Goal: Book appointment/travel/reservation

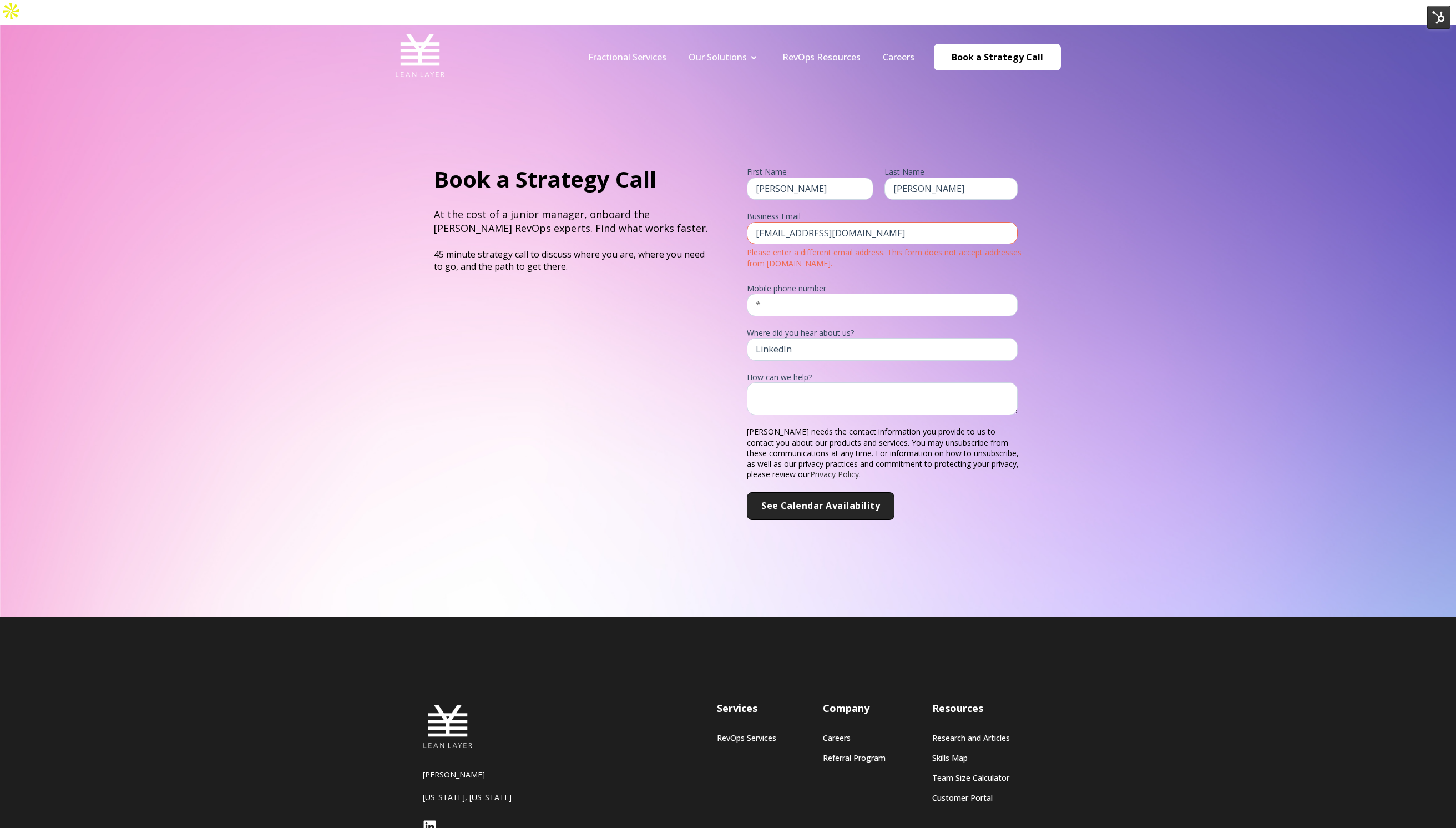
click at [547, 258] on div "Book a Strategy Call At the cost of a junior manager, onboard the Lean Layer Re…" at bounding box center [571, 224] width 275 height 121
click at [619, 51] on link "Fractional Services" at bounding box center [627, 57] width 78 height 12
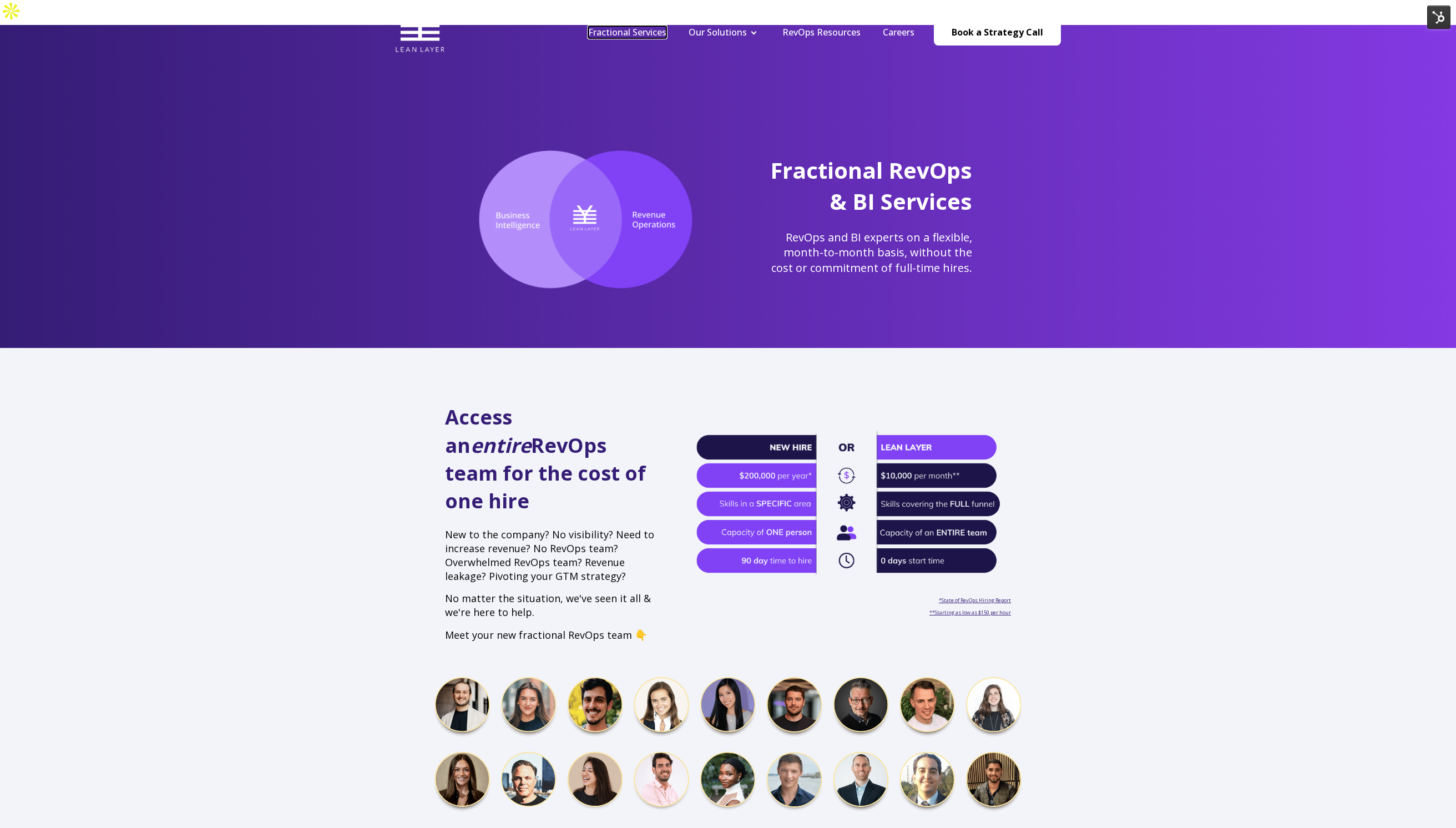
click at [647, 33] on link "Fractional Services" at bounding box center [627, 32] width 78 height 12
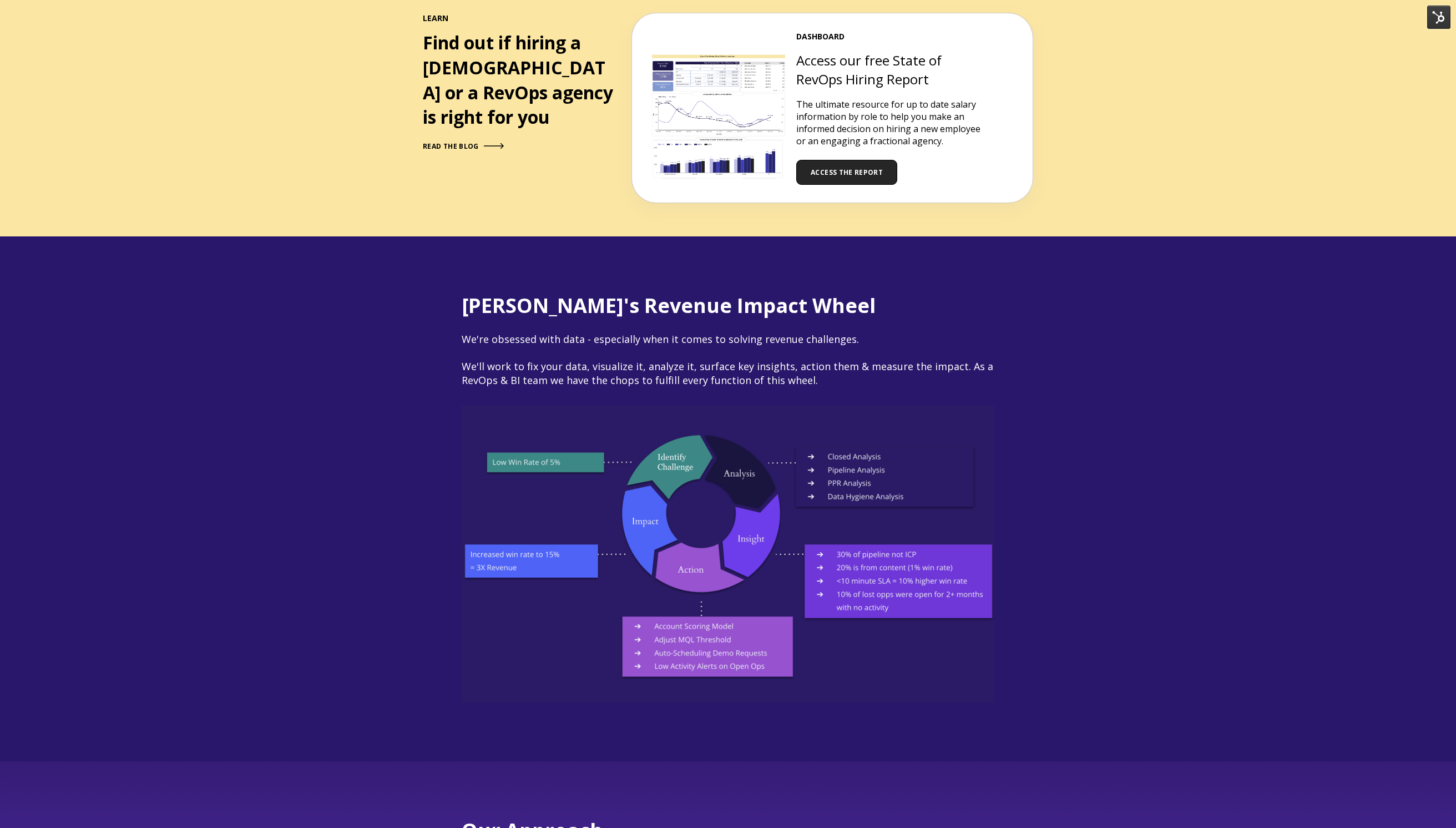
scroll to position [1286, 0]
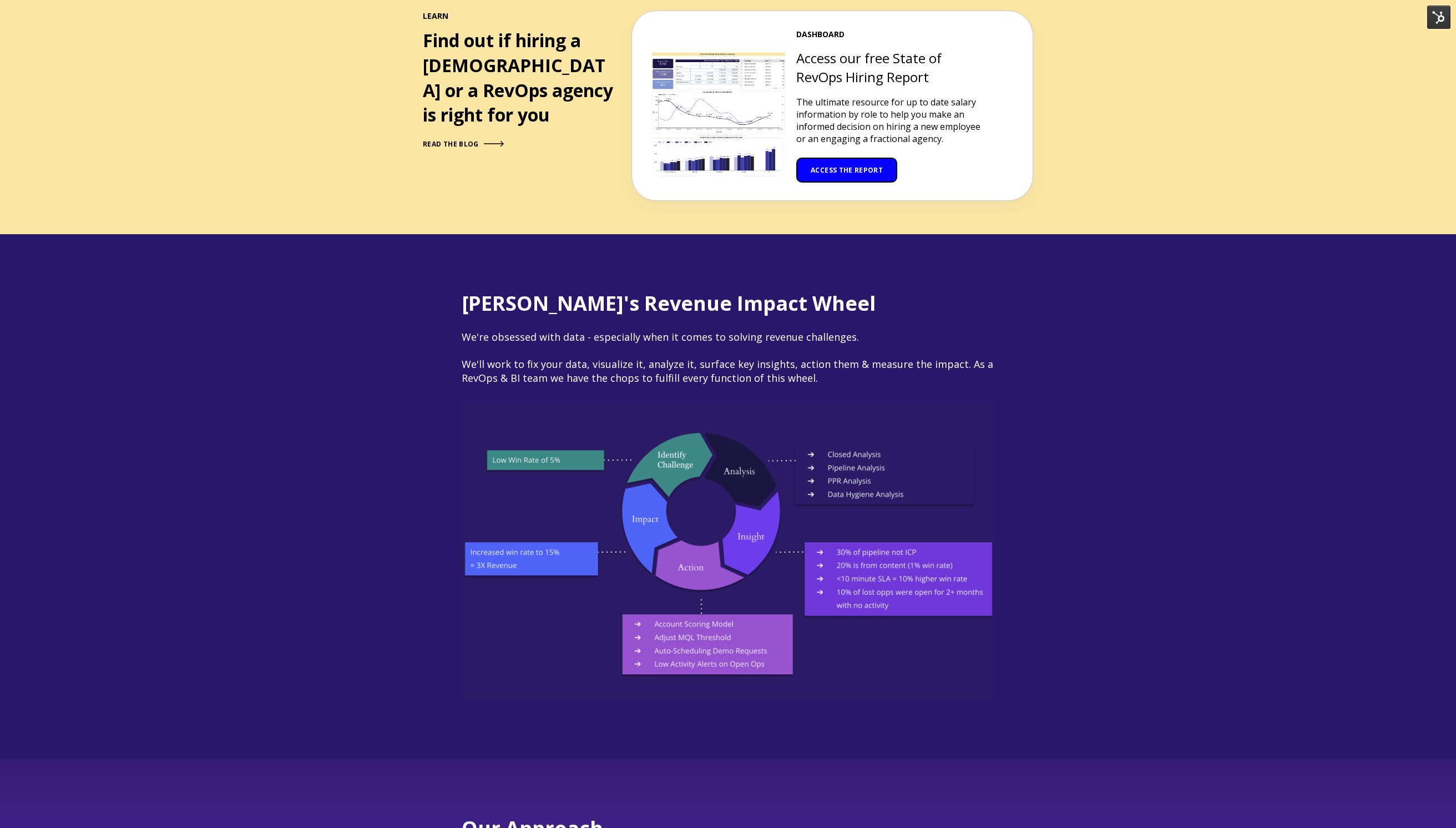
click at [837, 165] on span "ACCESS THE REPORT" at bounding box center [846, 170] width 72 height 9
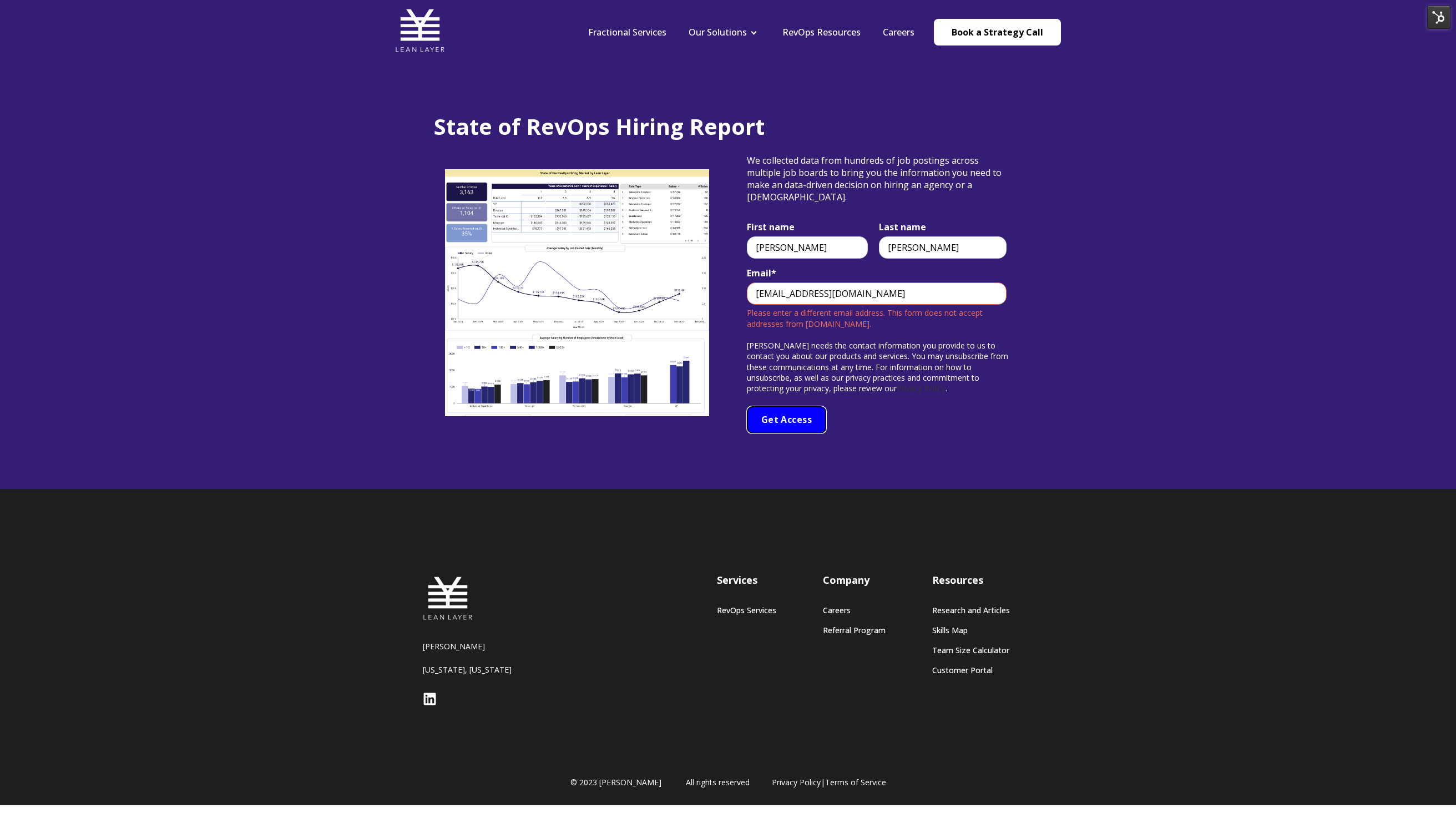
click at [804, 414] on input "Get Access" at bounding box center [787, 420] width 80 height 28
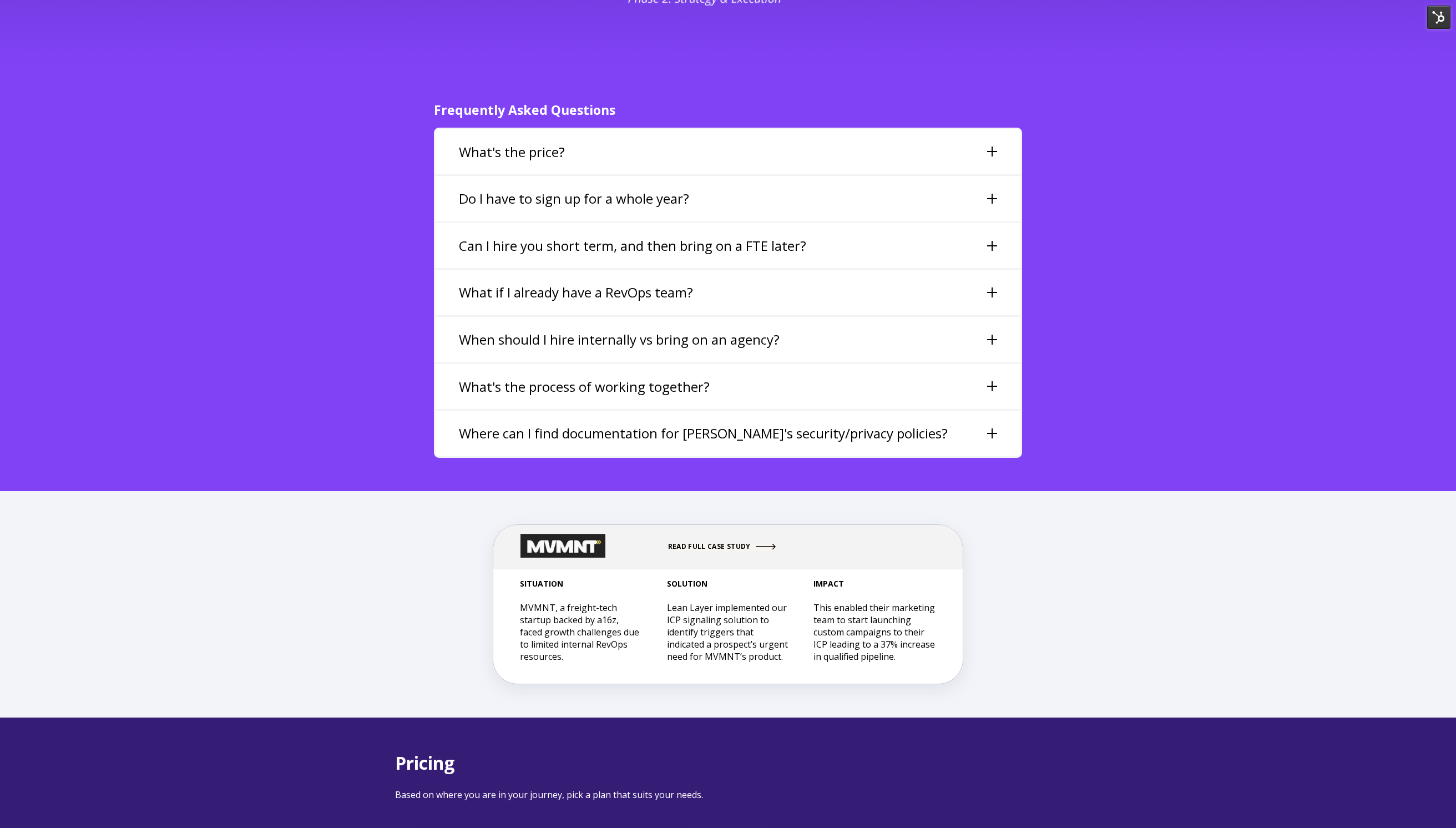
scroll to position [2539, 0]
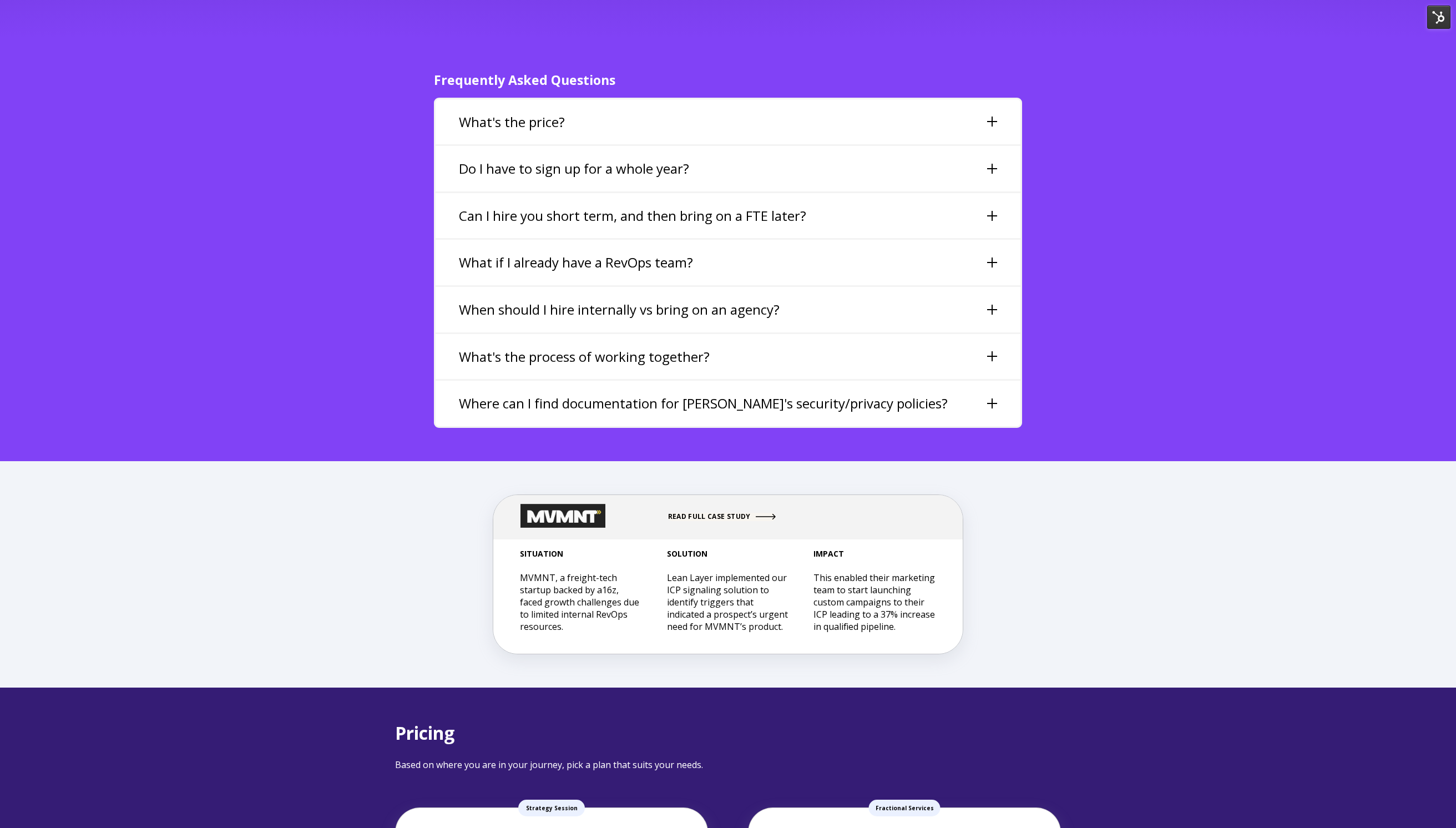
click at [498, 99] on div "What's the price?" at bounding box center [728, 122] width 585 height 45
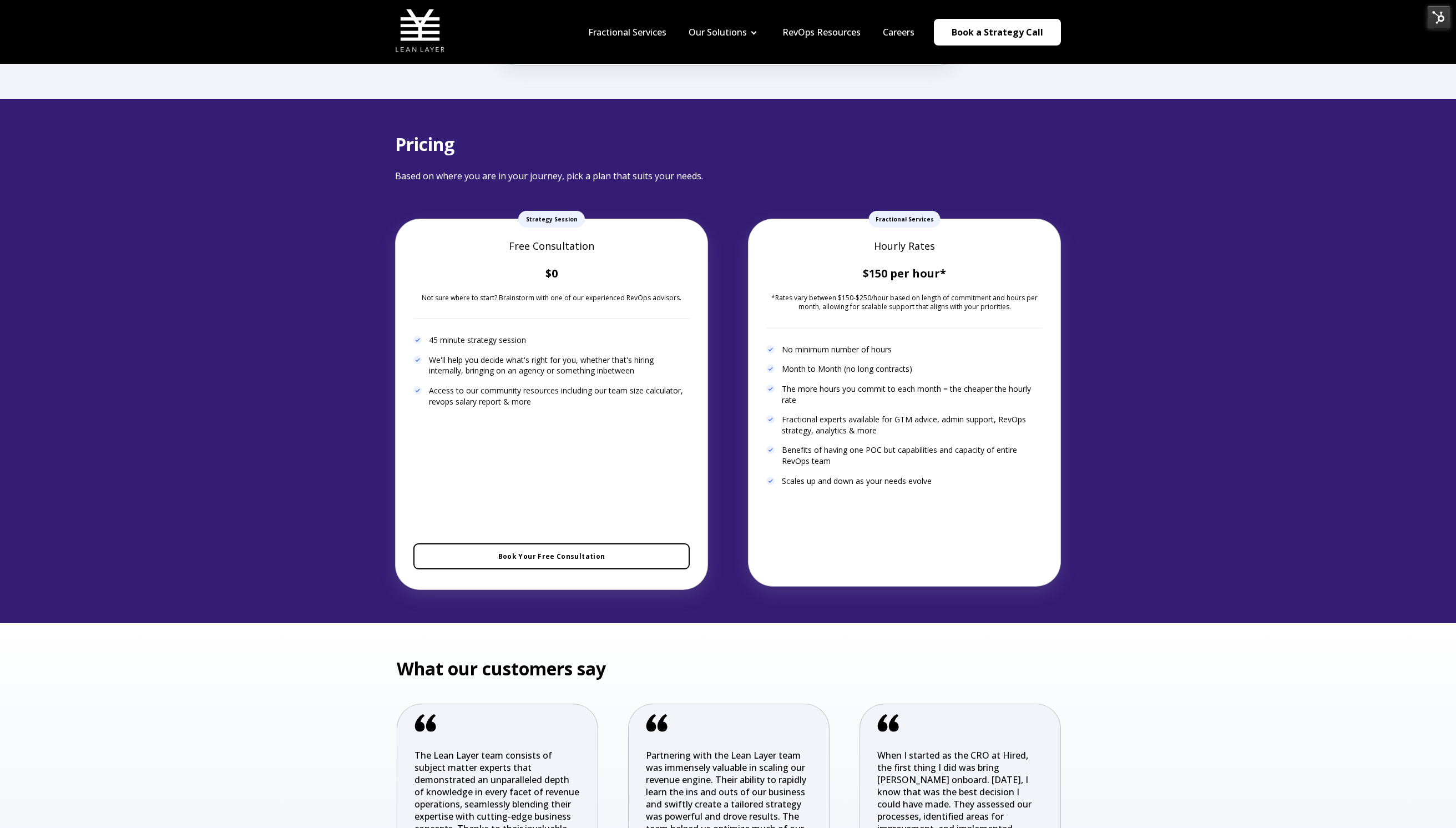
scroll to position [3250, 0]
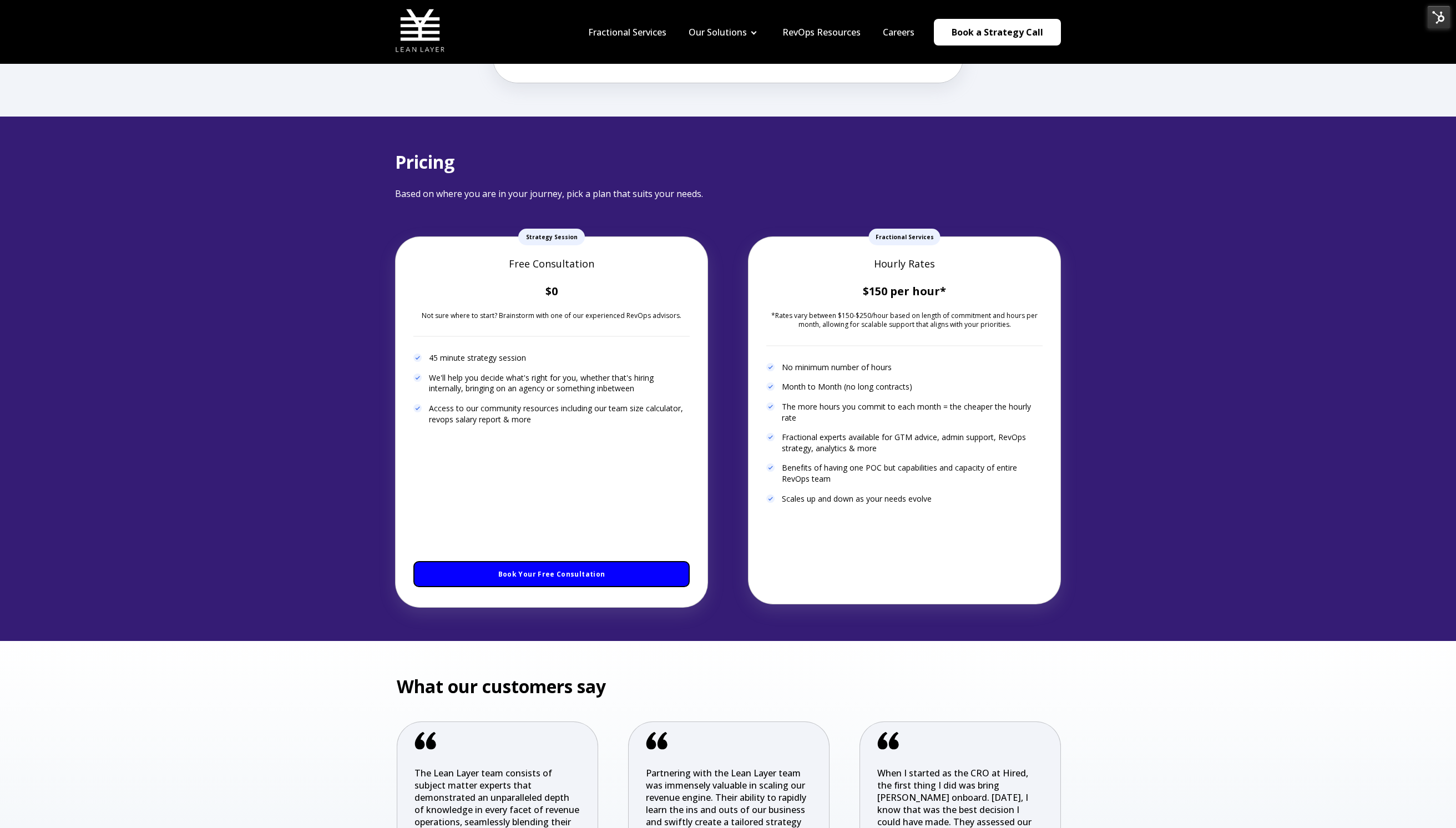
click at [531, 569] on span "Book Your Free Consultation" at bounding box center [552, 574] width 107 height 9
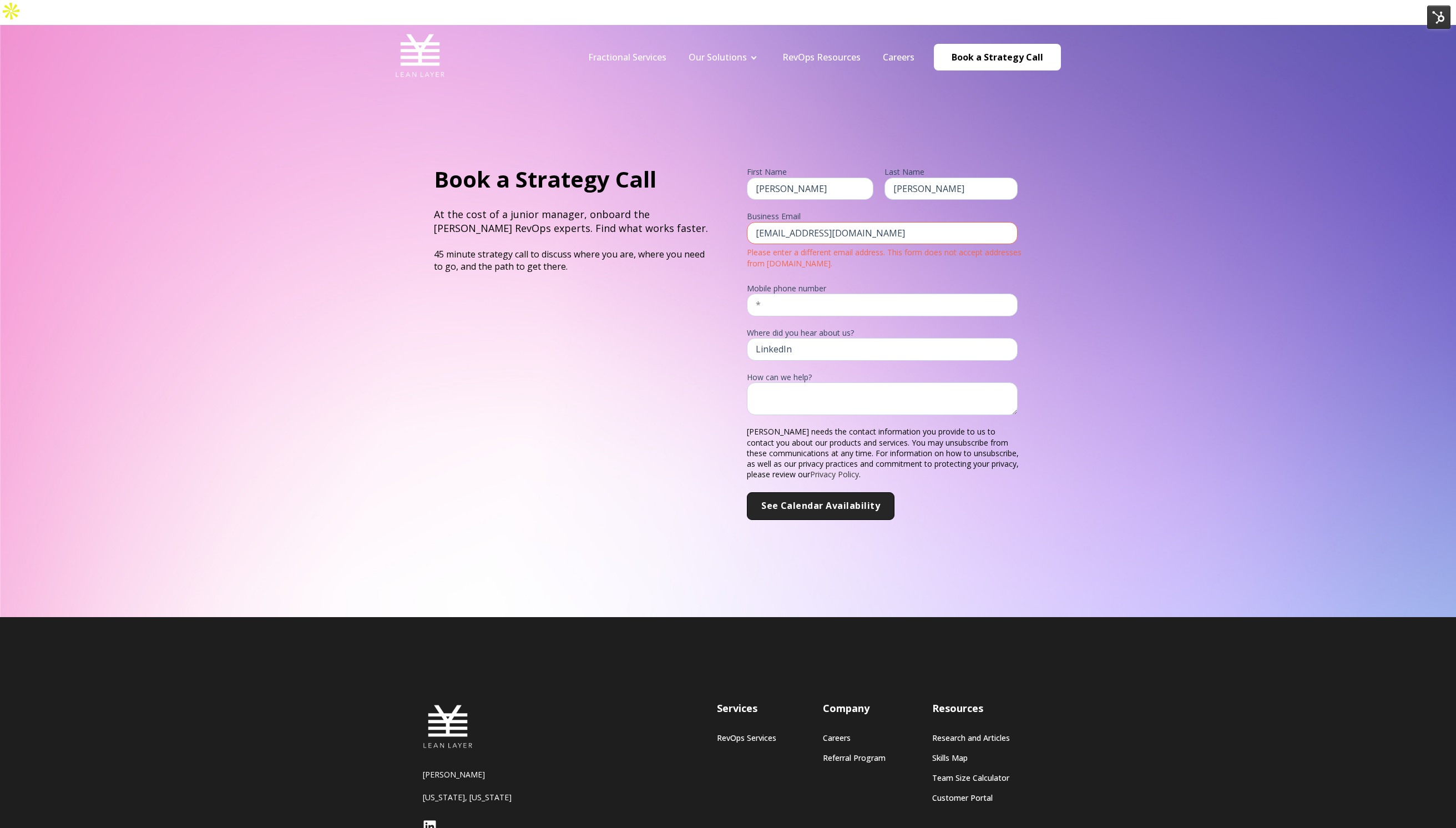
click at [1432, 16] on img at bounding box center [1439, 17] width 24 height 24
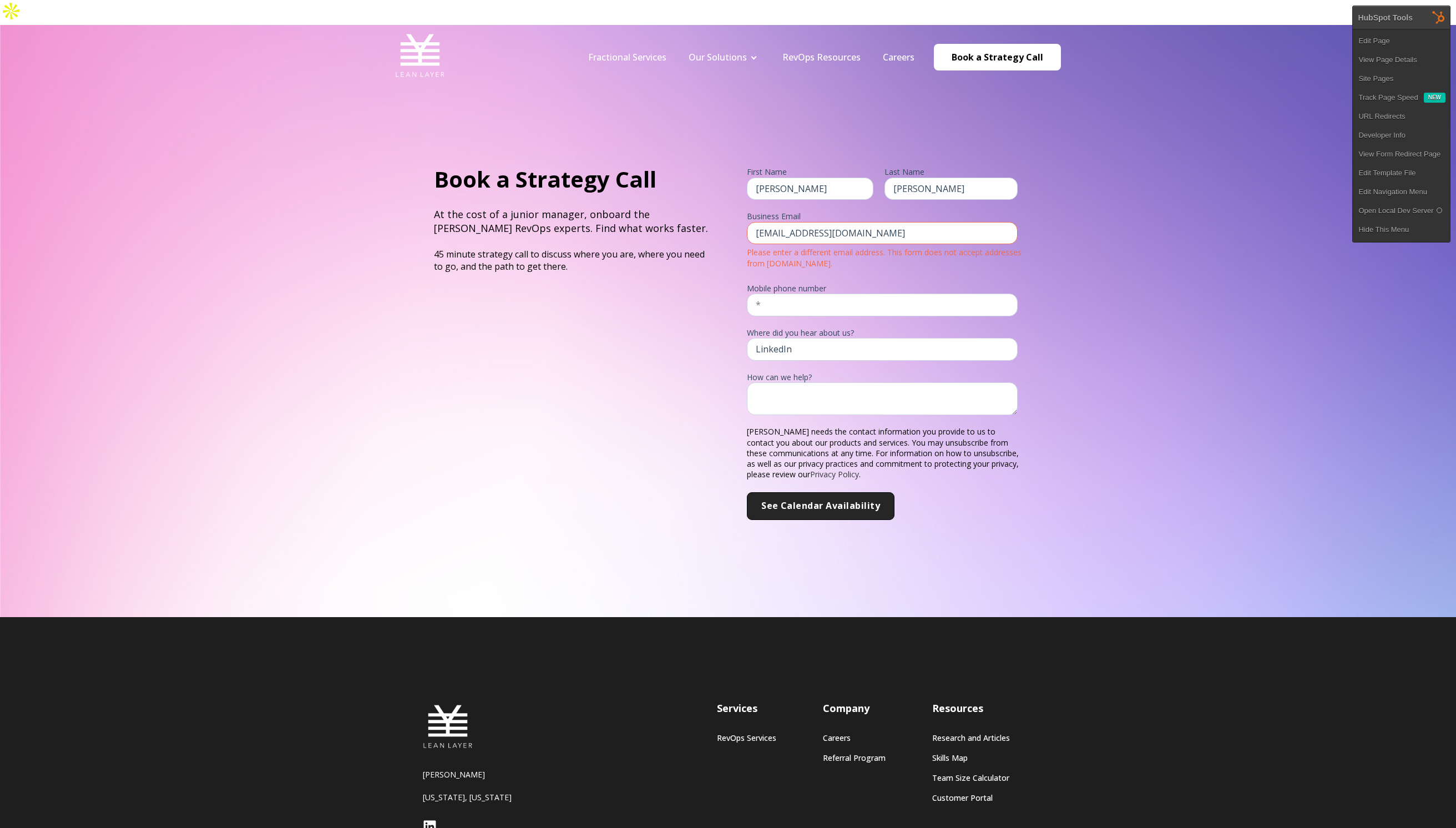
click at [1080, 140] on div "Book a Strategy Call At the cost of a junior manager, onboard the Lean Layer Re…" at bounding box center [728, 320] width 1456 height 591
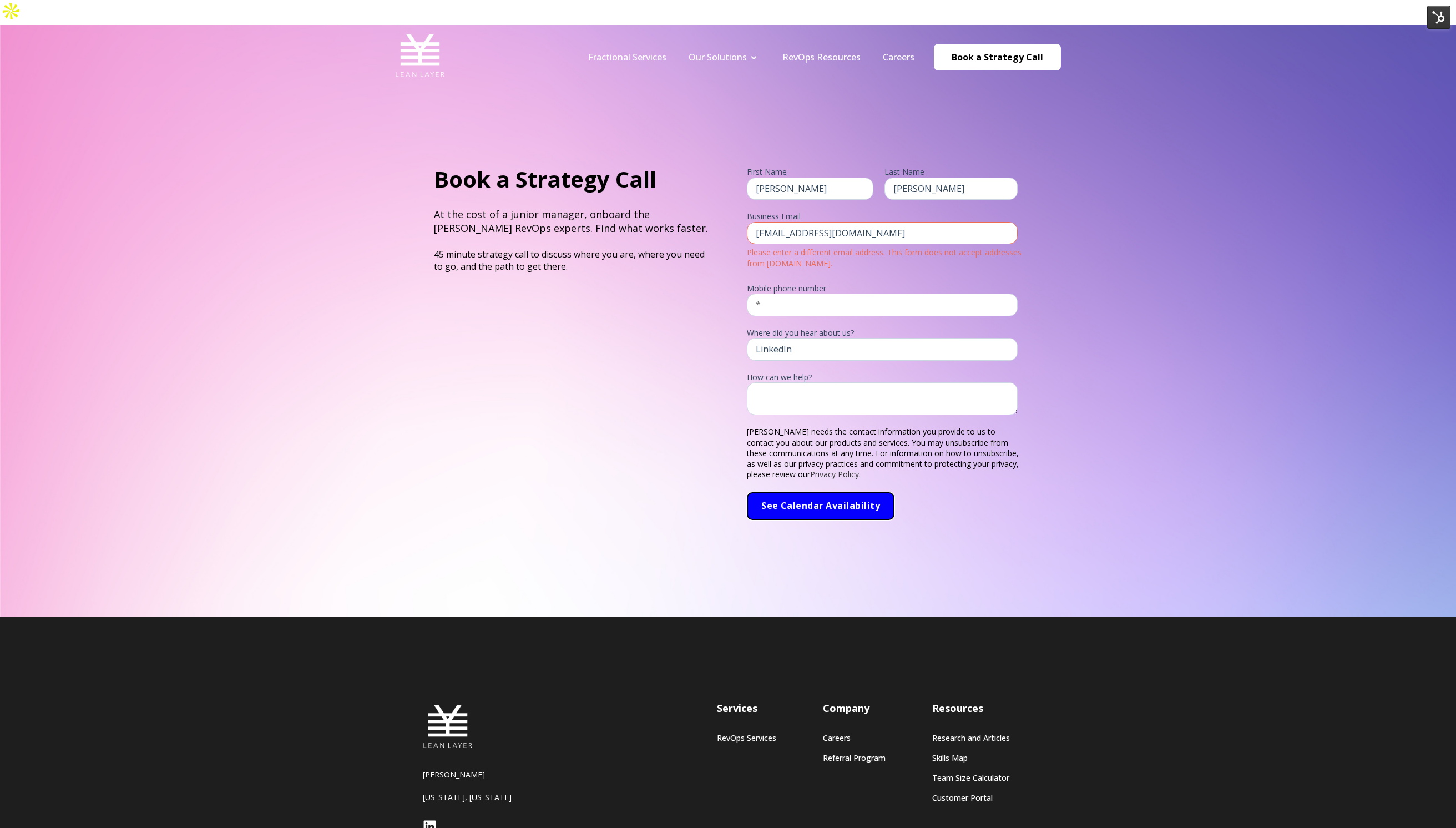
click at [819, 492] on input "See Calendar Availability" at bounding box center [821, 505] width 148 height 28
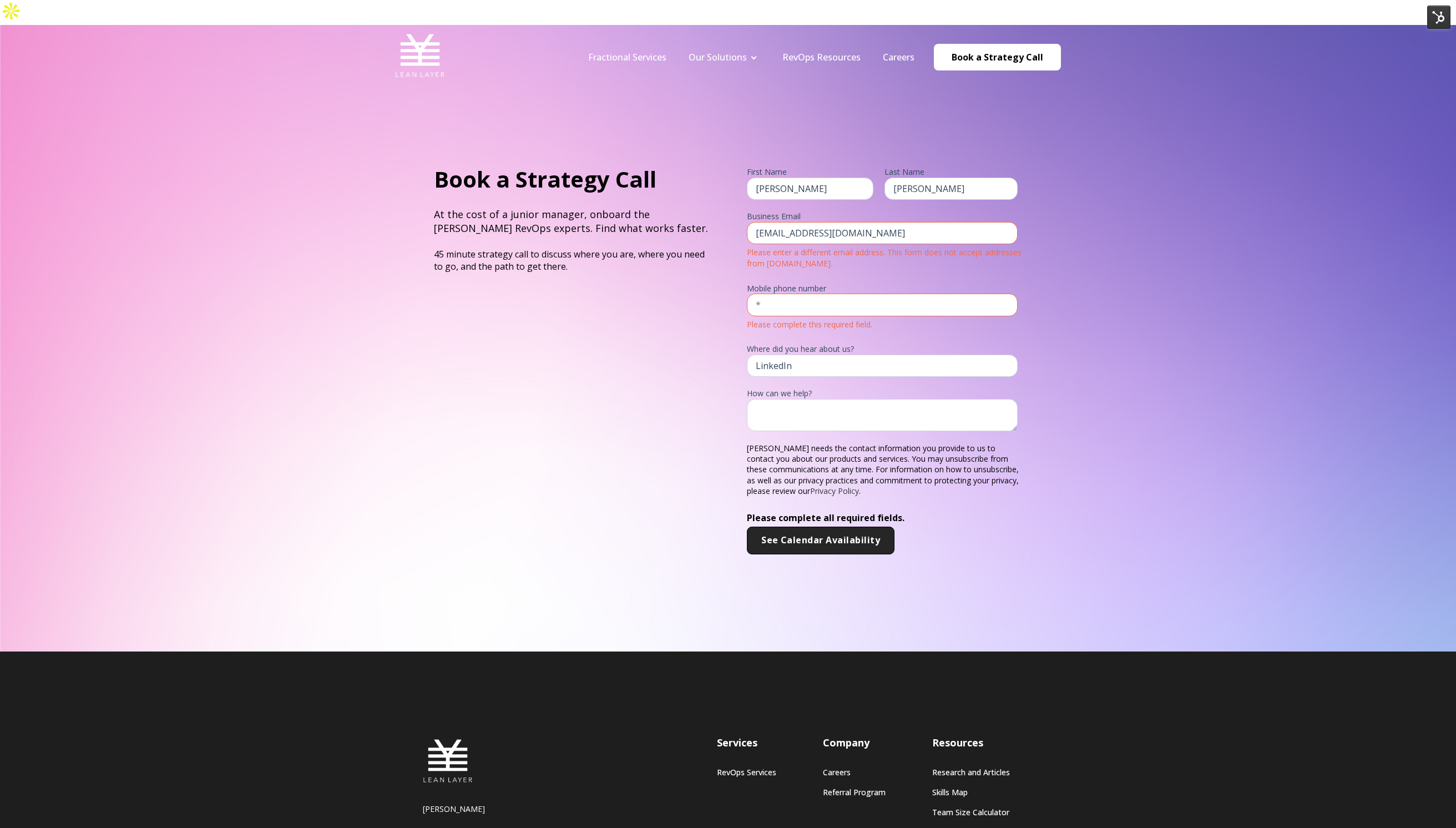
click at [809, 293] on input "text" at bounding box center [882, 304] width 271 height 22
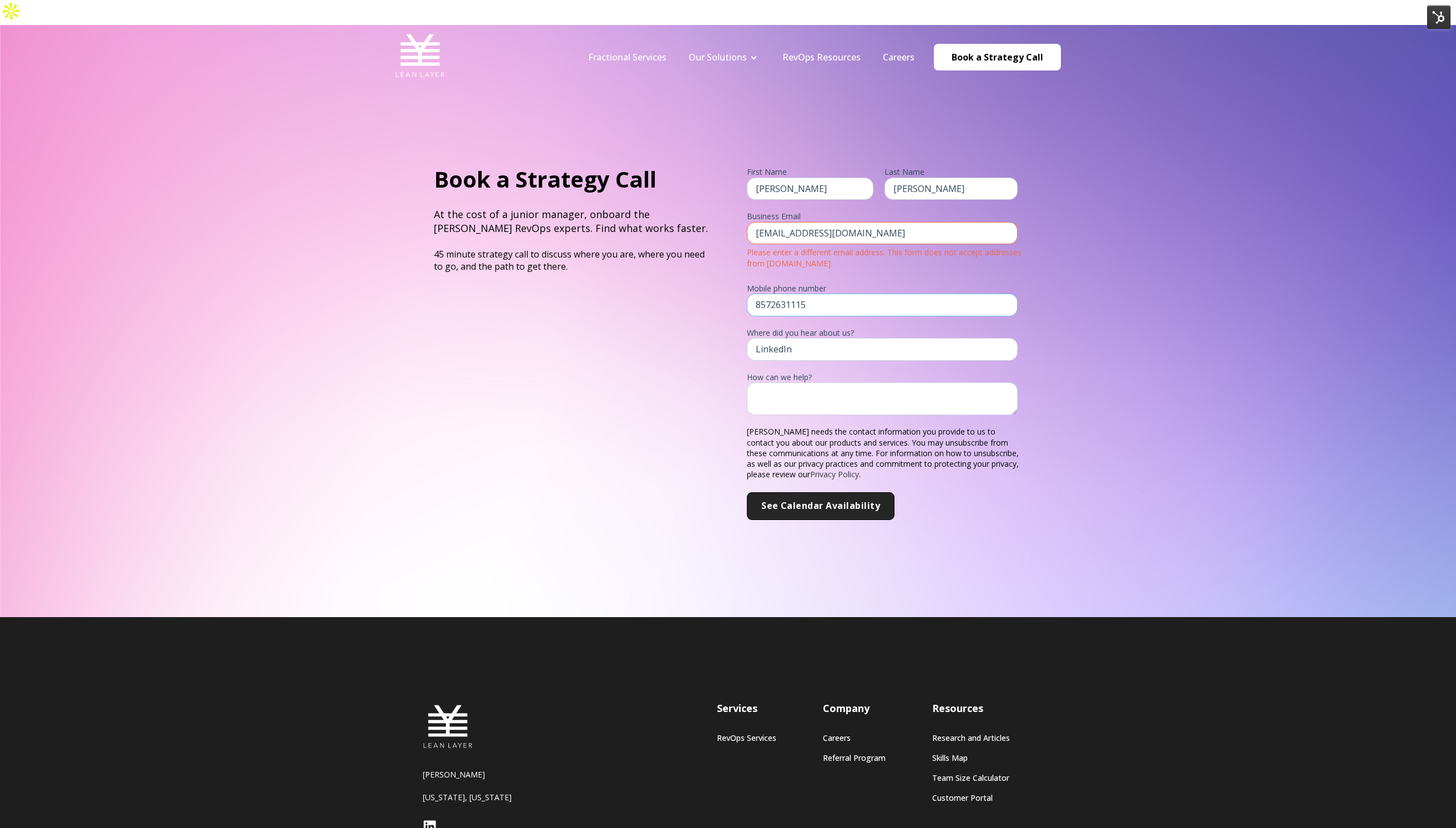
type input "8572631115"
click at [830, 385] on textarea at bounding box center [882, 399] width 271 height 33
type textarea "TEST"
click at [817, 492] on input "See Calendar Availability" at bounding box center [821, 505] width 148 height 28
click at [860, 222] on input "brookehattie9@gmail.com" at bounding box center [882, 233] width 271 height 22
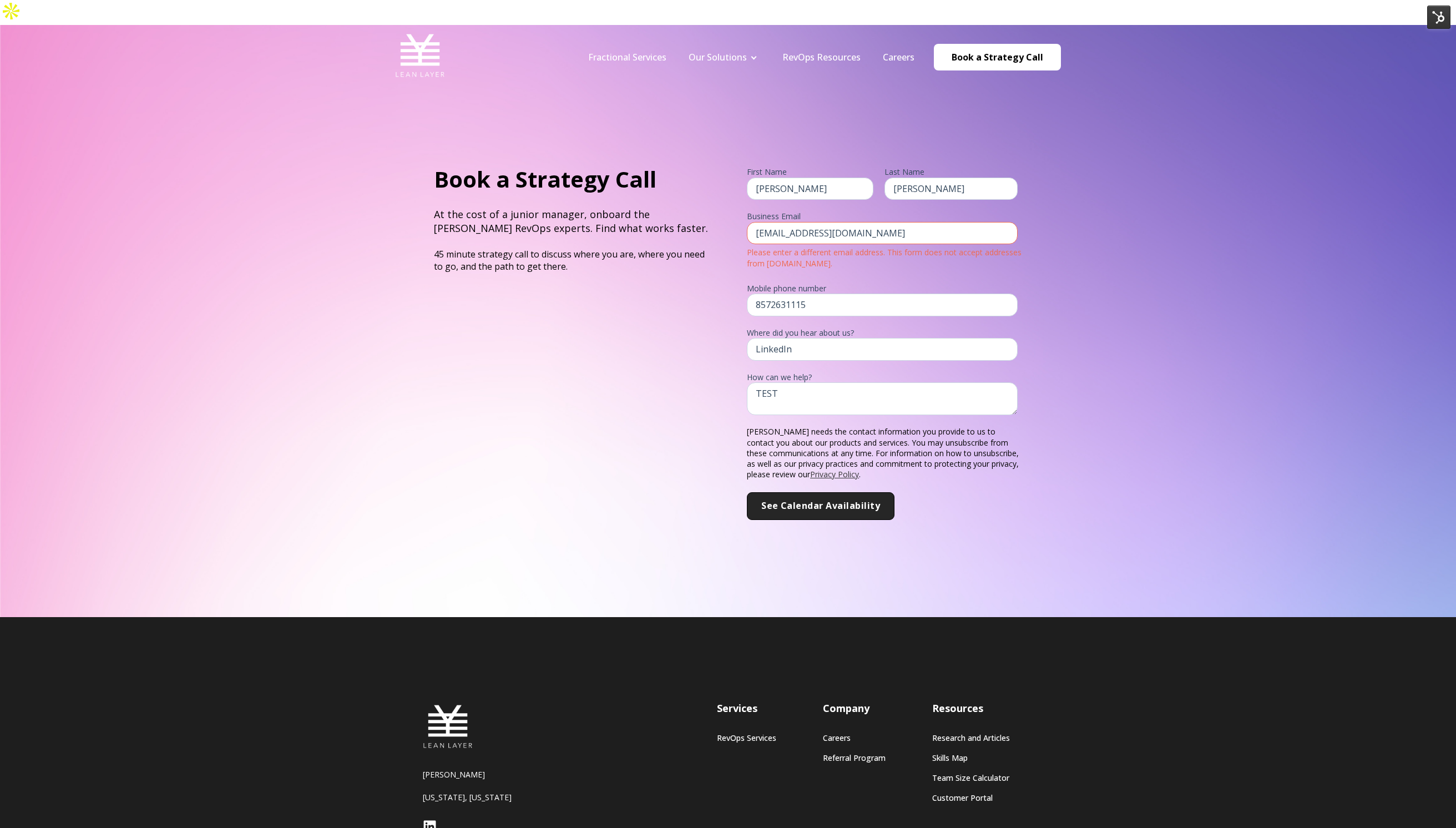
type input "bhattie@test.com"
click at [826, 469] on link "Privacy Policy" at bounding box center [834, 474] width 49 height 11
click at [826, 492] on input "See Calendar Availability" at bounding box center [821, 505] width 148 height 28
click at [825, 208] on div "Business Email brookehattie9@gmail.com Please enter a different email address. …" at bounding box center [885, 240] width 275 height 63
click at [825, 222] on input "brookehattie9@gmail.com" at bounding box center [882, 233] width 271 height 22
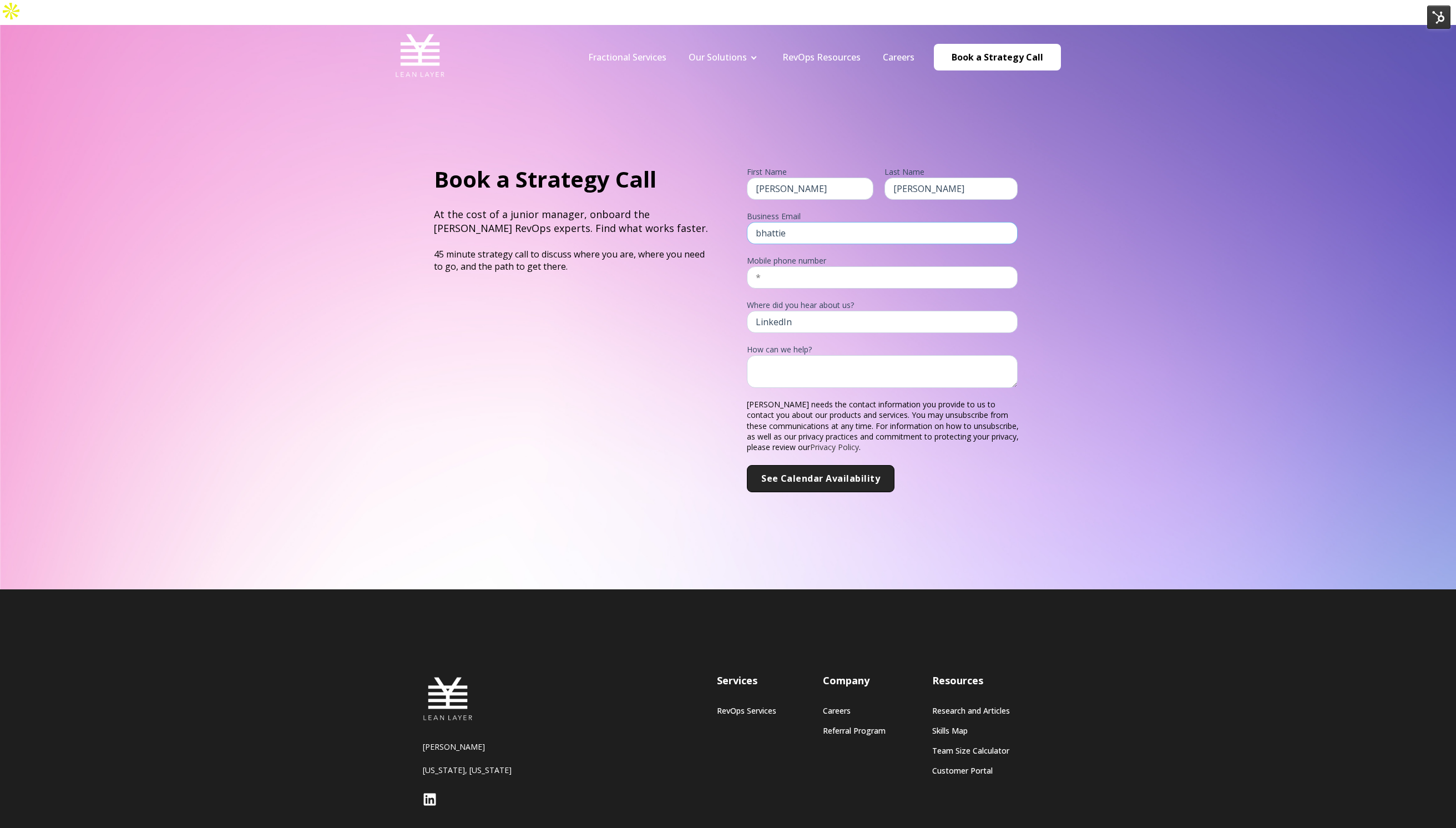
type input "bhattie@leanlayer.com"
click at [834, 297] on div "Where did you hear about us? LinkedIn" at bounding box center [885, 314] width 275 height 36
click at [834, 266] on input "text" at bounding box center [882, 277] width 271 height 22
type input "8572631115"
click at [828, 355] on textarea at bounding box center [882, 371] width 271 height 33
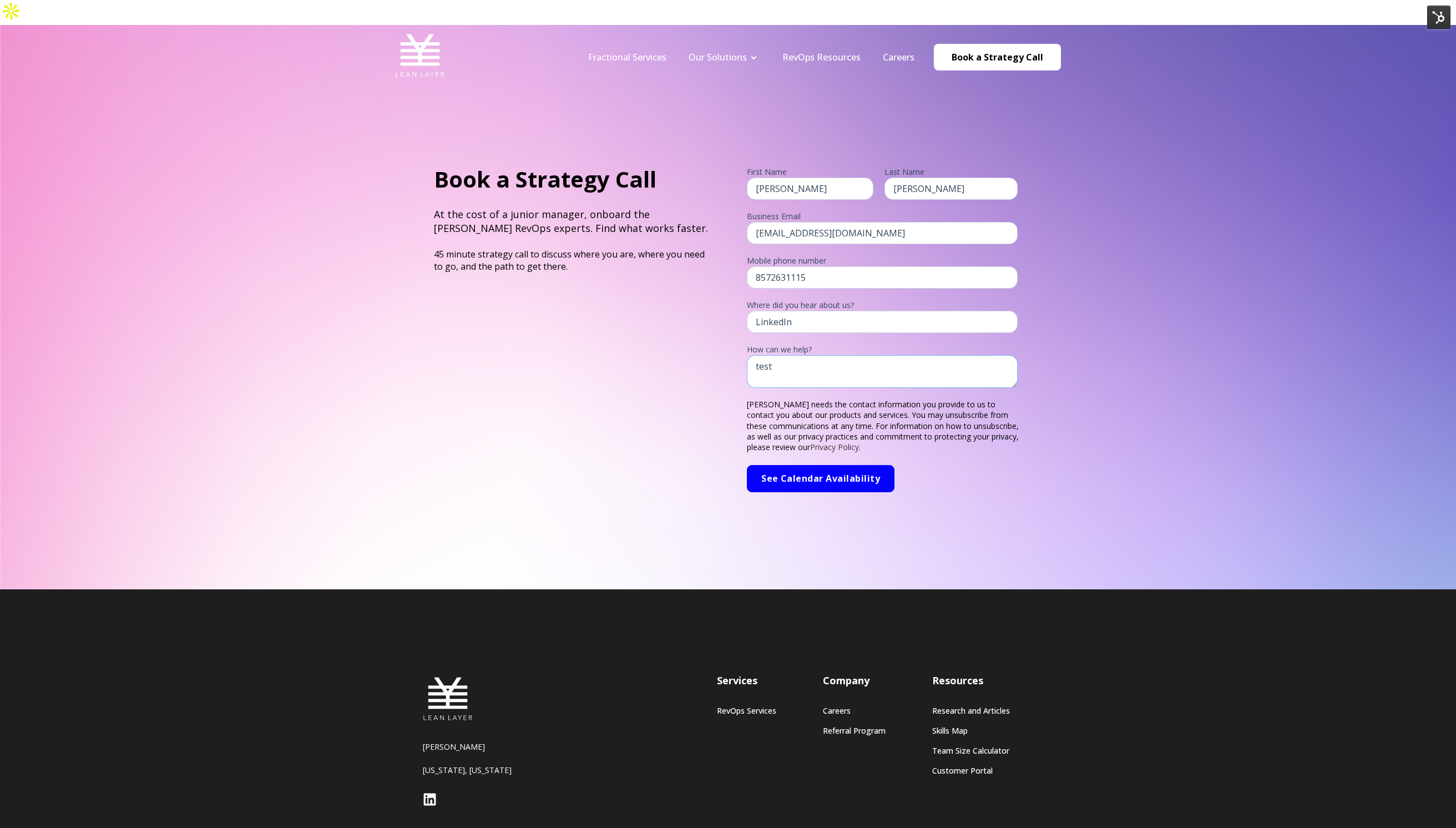
type textarea "test"
click at [824, 465] on input "See Calendar Availability" at bounding box center [821, 478] width 148 height 28
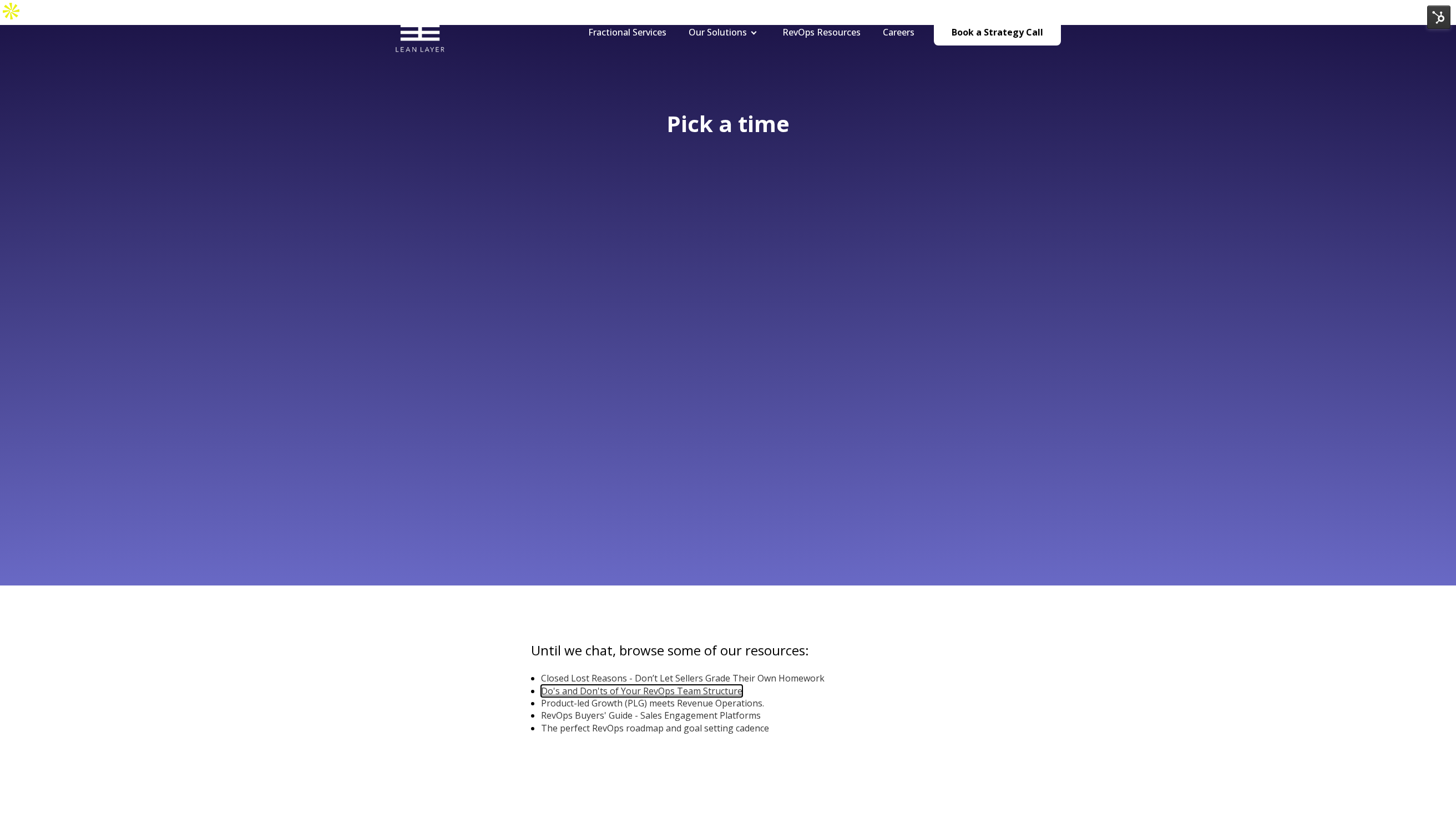
click at [653, 685] on link "Do's and Don'ts of Your RevOps Team Structure" at bounding box center [642, 690] width 202 height 12
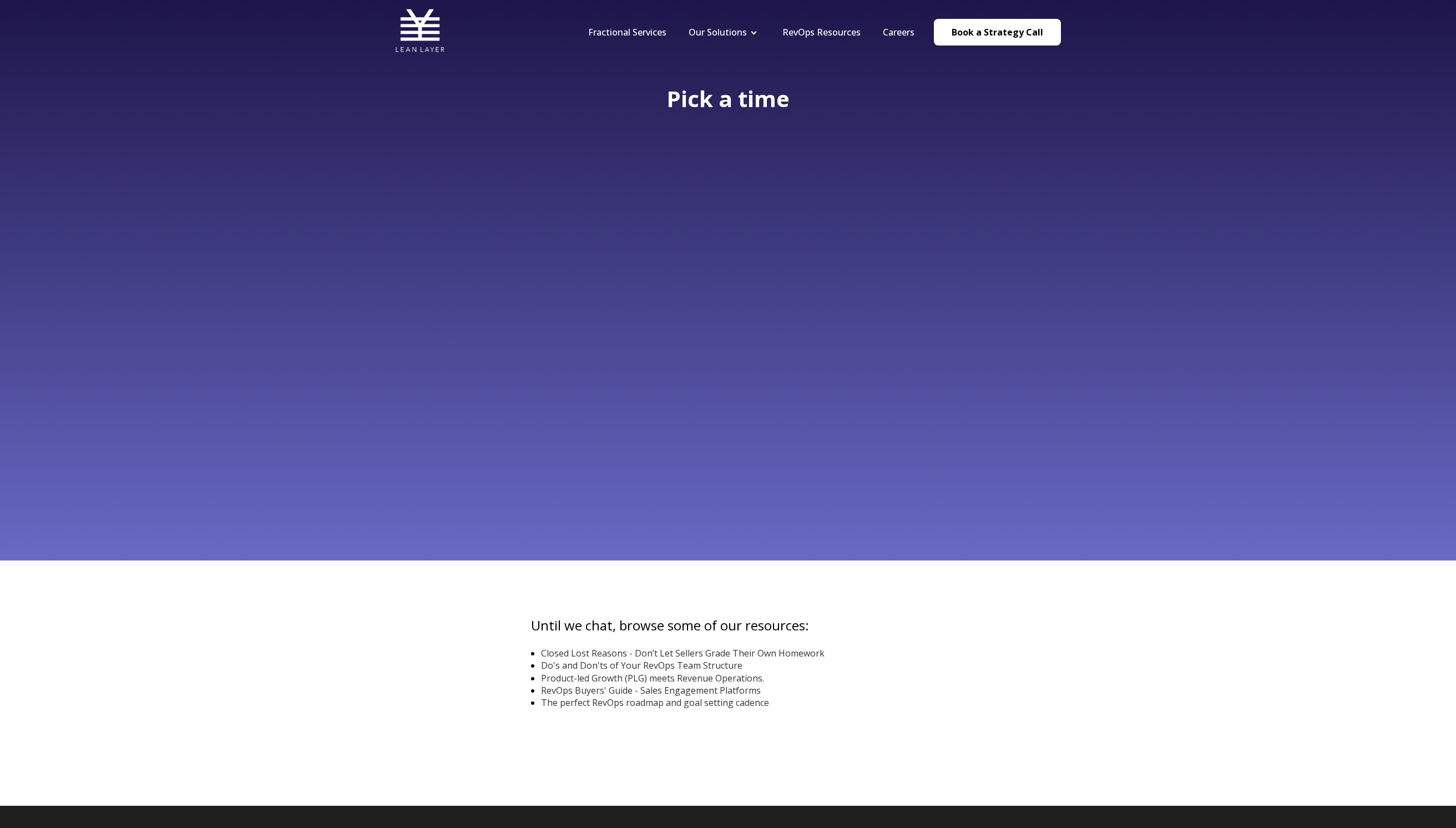
click at [1381, 196] on div "Pick a time" at bounding box center [728, 280] width 1456 height 561
